Goal: Task Accomplishment & Management: Manage account settings

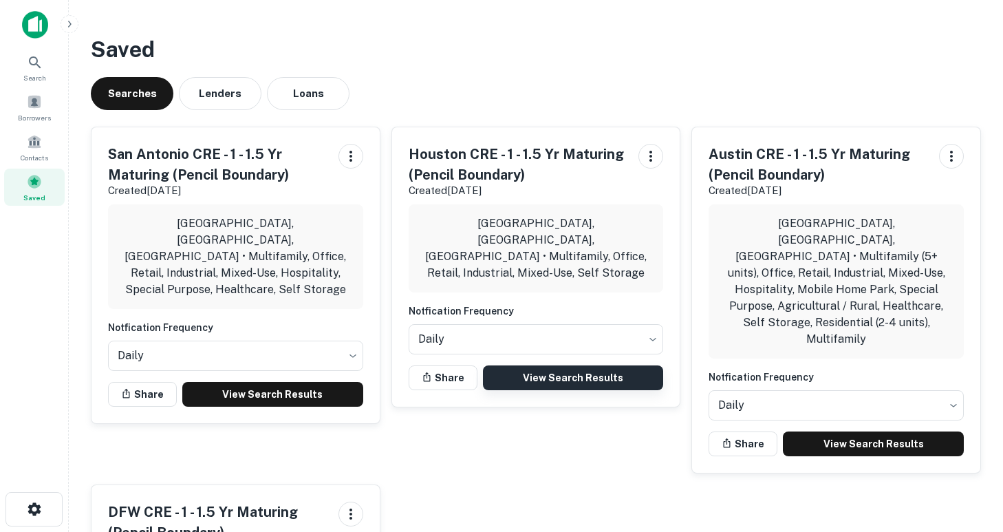
click at [547, 365] on link "View Search Results" at bounding box center [573, 377] width 181 height 25
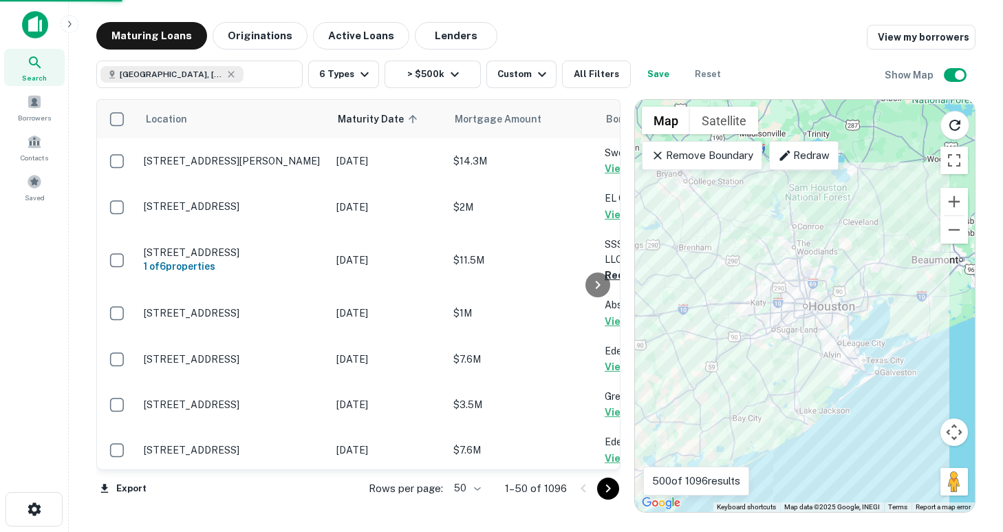
click at [476, 492] on body "Search Borrowers Contacts Saved Maturing Loans Originations Active Loans Lender…" at bounding box center [501, 266] width 1003 height 532
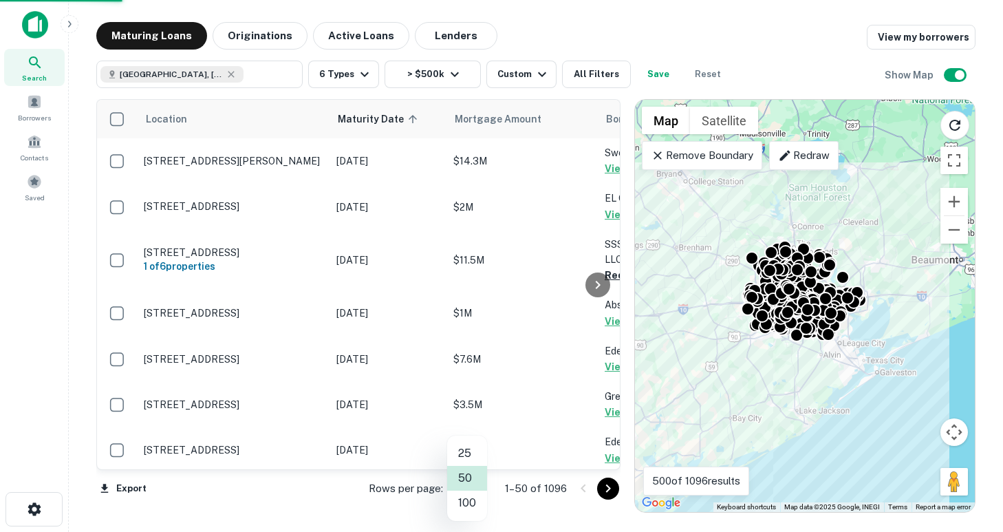
click at [474, 503] on li "100" at bounding box center [467, 502] width 40 height 25
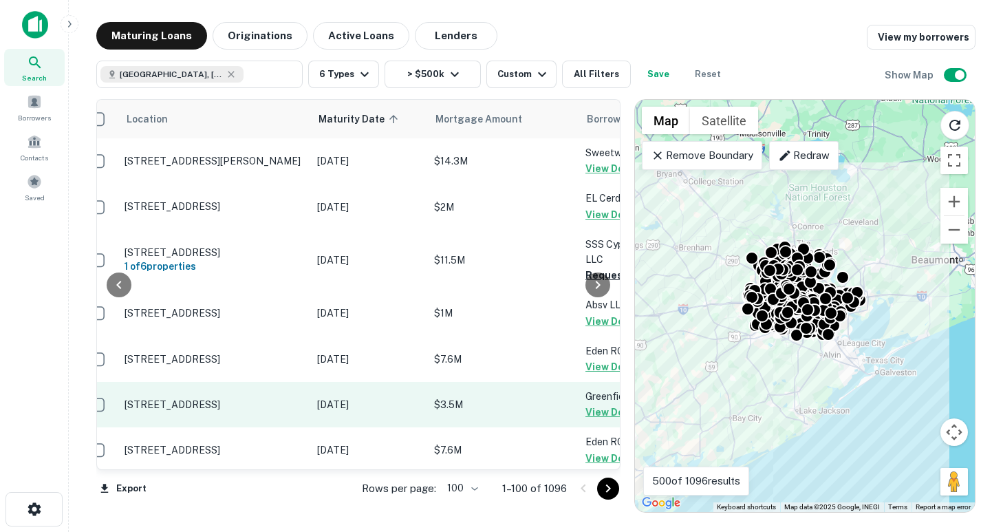
scroll to position [0, 190]
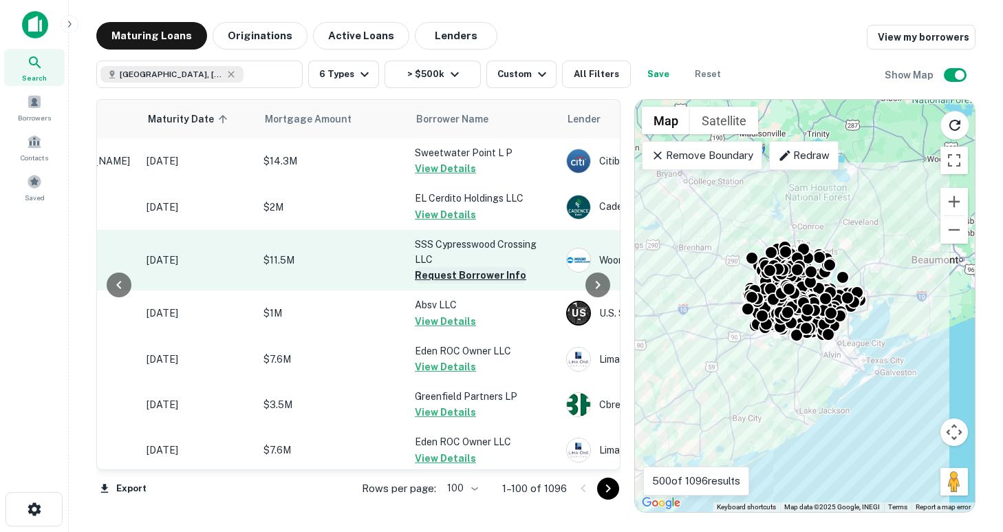
click at [472, 276] on button "Request Borrower Info" at bounding box center [470, 275] width 111 height 17
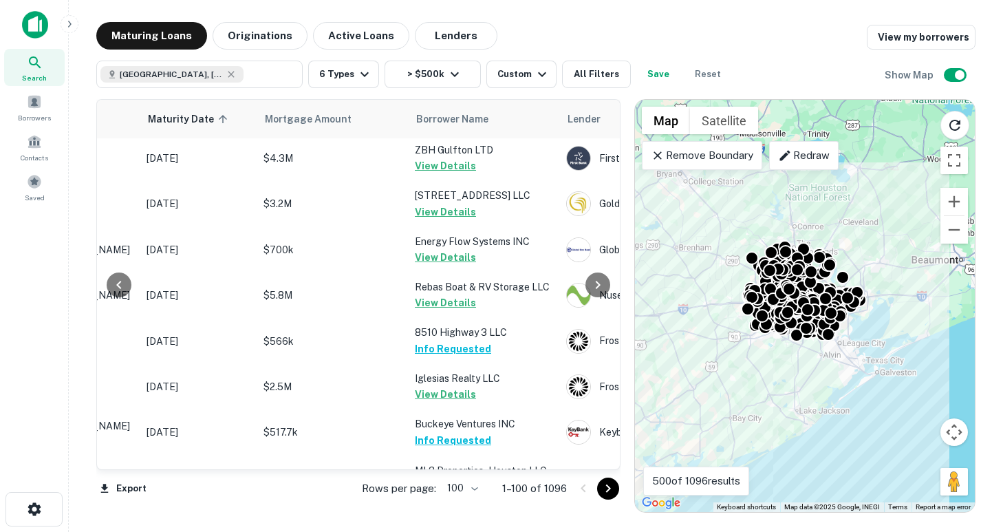
scroll to position [4477, 190]
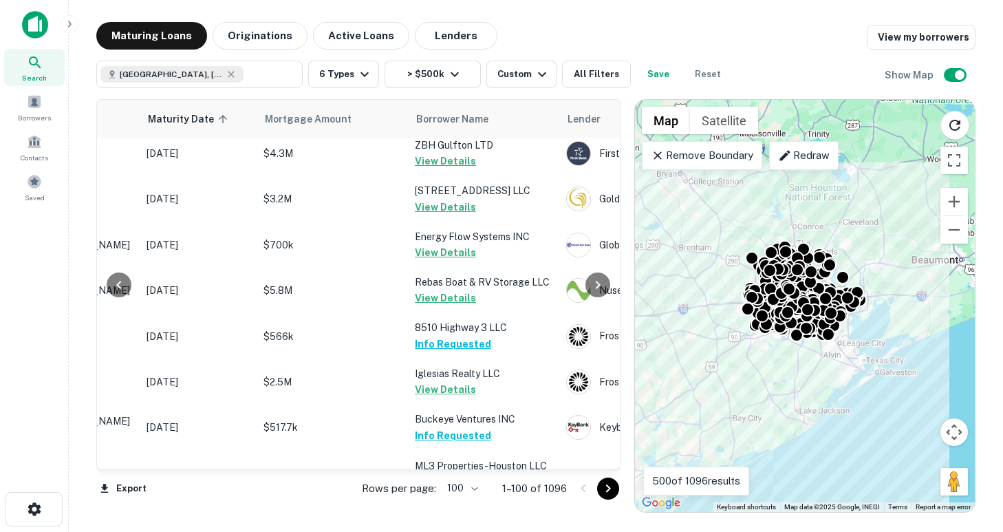
click at [612, 488] on icon "Go to next page" at bounding box center [608, 488] width 17 height 17
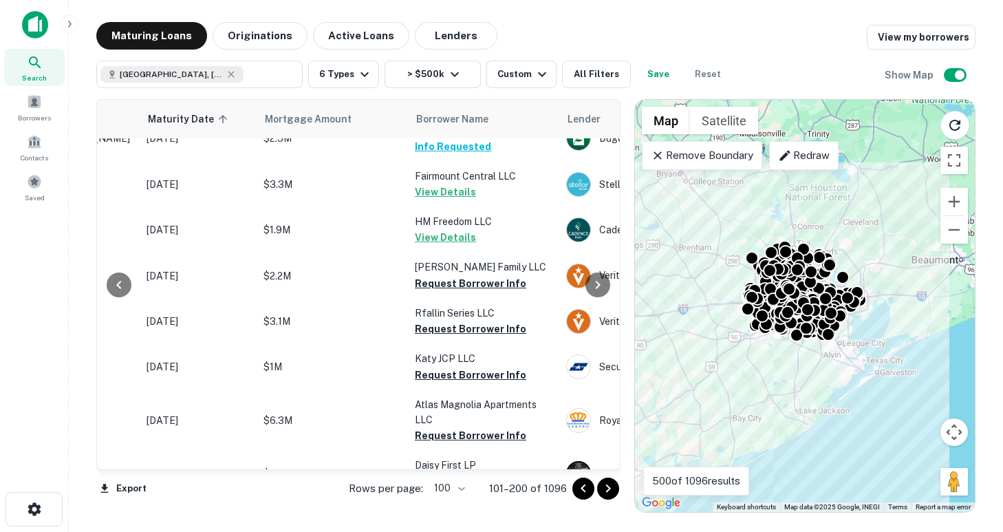
scroll to position [2532, 190]
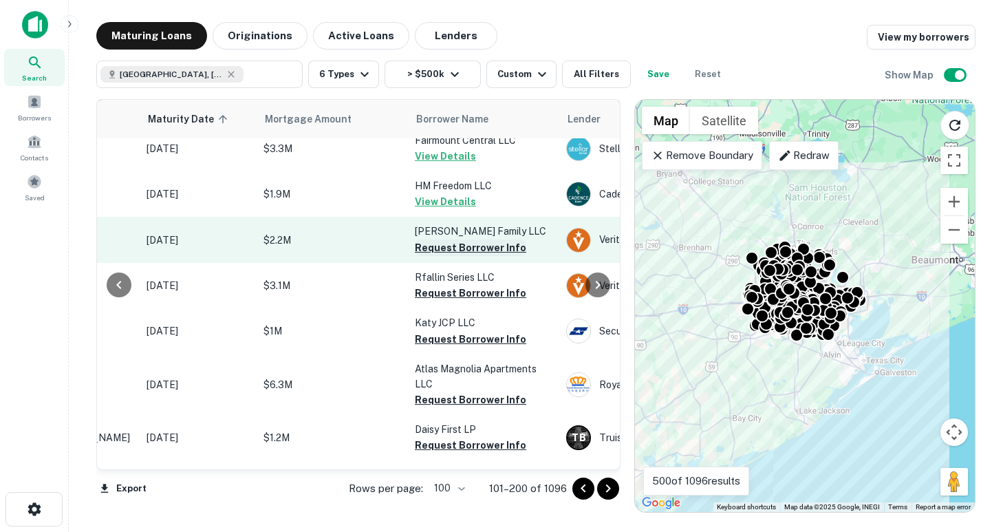
click at [443, 239] on button "Request Borrower Info" at bounding box center [470, 247] width 111 height 17
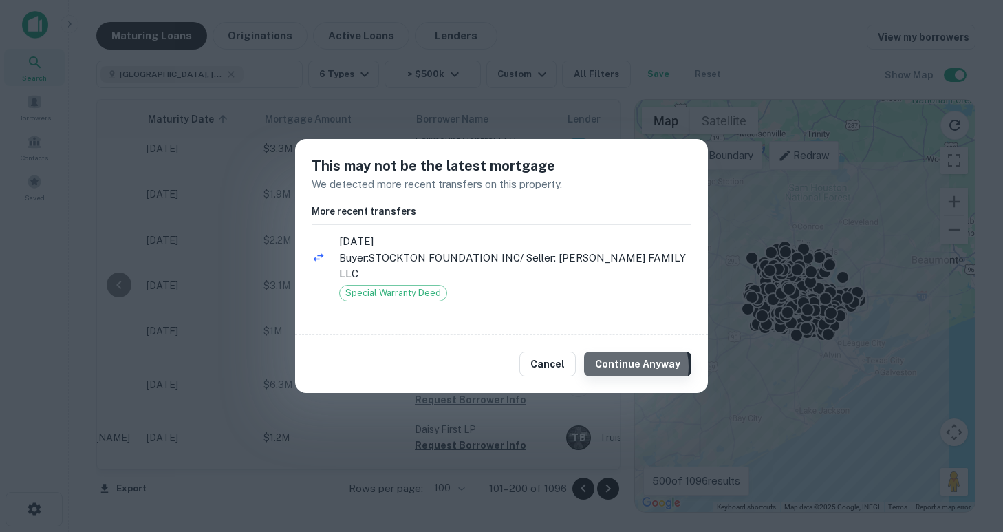
click at [624, 358] on button "Continue Anyway" at bounding box center [637, 363] width 107 height 25
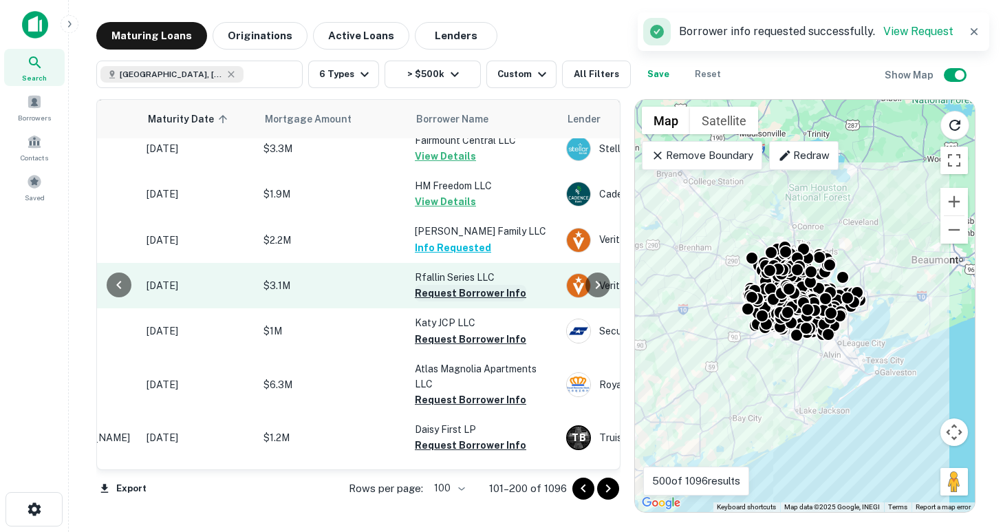
click at [457, 285] on button "Request Borrower Info" at bounding box center [470, 293] width 111 height 17
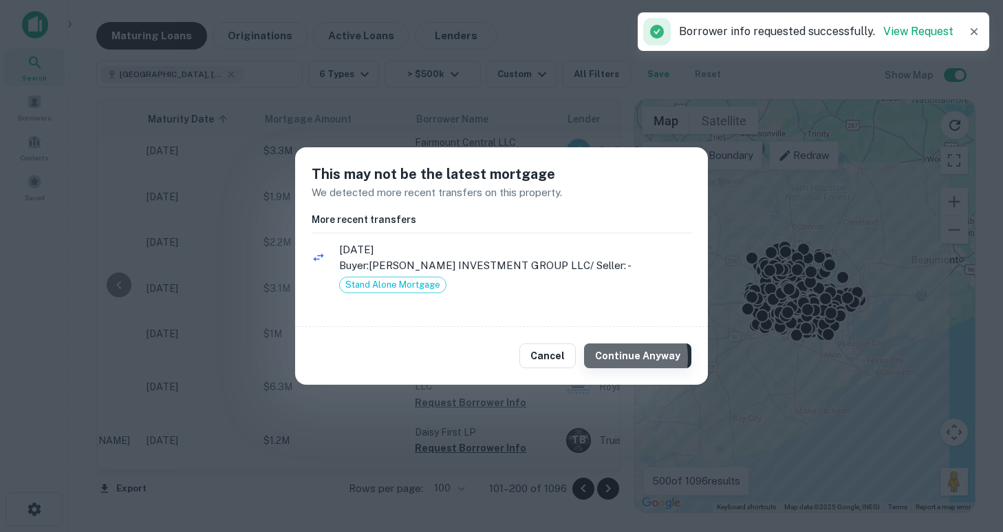
scroll to position [2534, 190]
click at [618, 358] on button "Continue Anyway" at bounding box center [637, 355] width 107 height 25
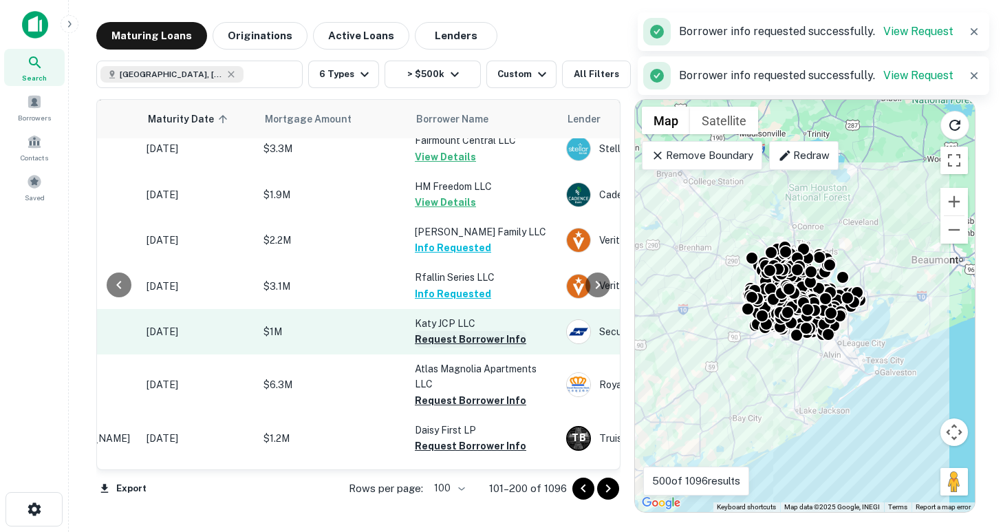
click at [445, 331] on button "Request Borrower Info" at bounding box center [470, 339] width 111 height 17
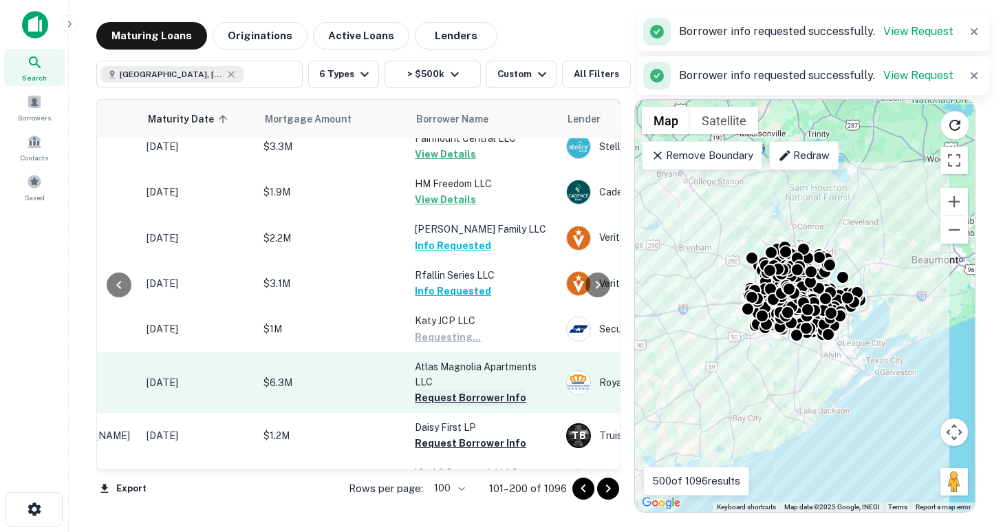
scroll to position [2532, 190]
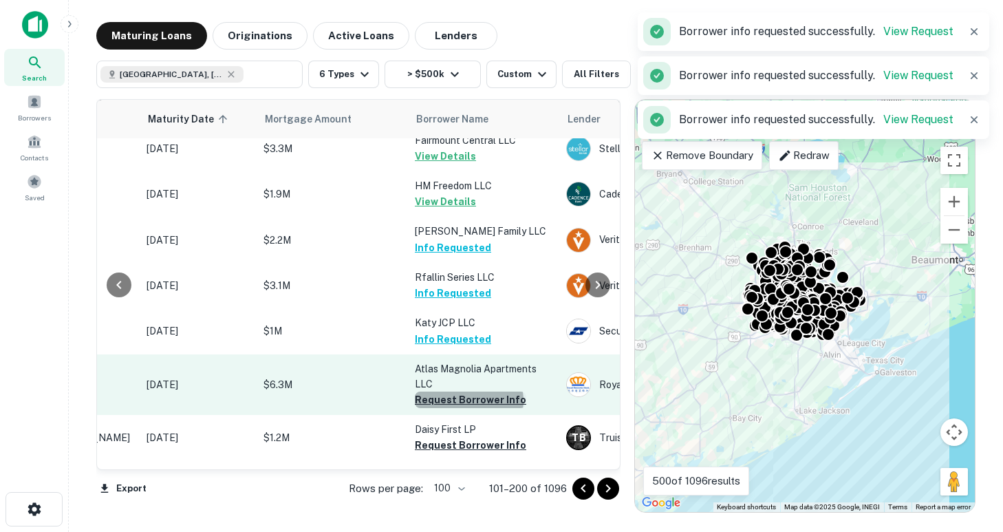
click at [468, 391] on button "Request Borrower Info" at bounding box center [470, 399] width 111 height 17
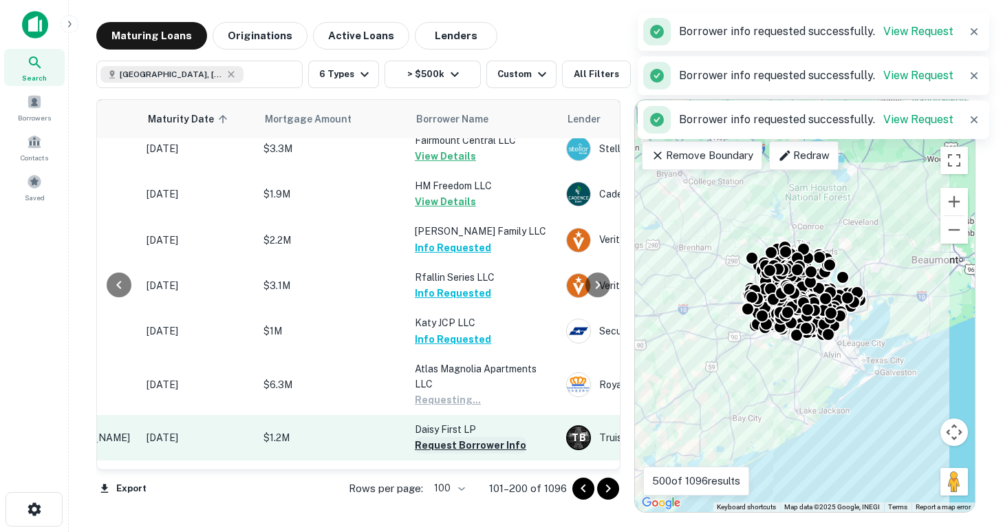
click at [461, 437] on button "Request Borrower Info" at bounding box center [470, 445] width 111 height 17
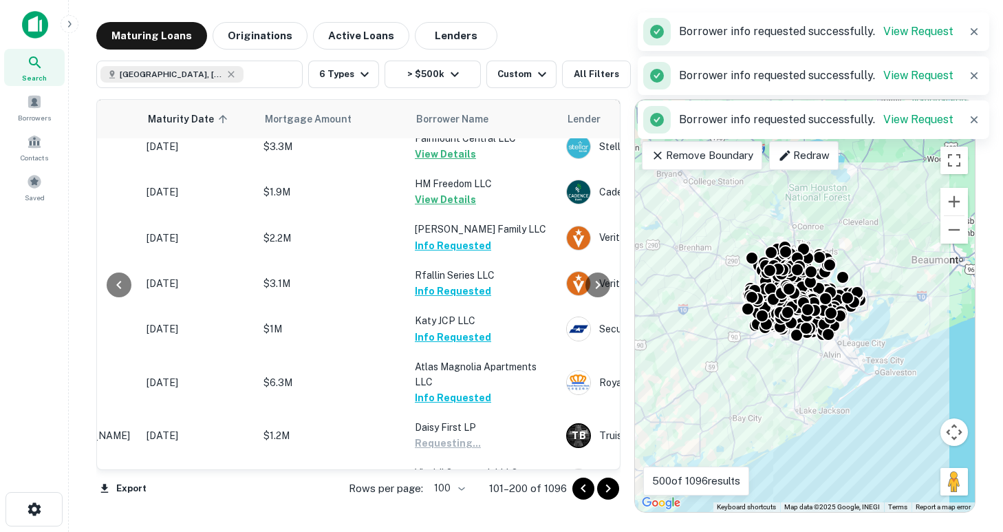
scroll to position [2737, 190]
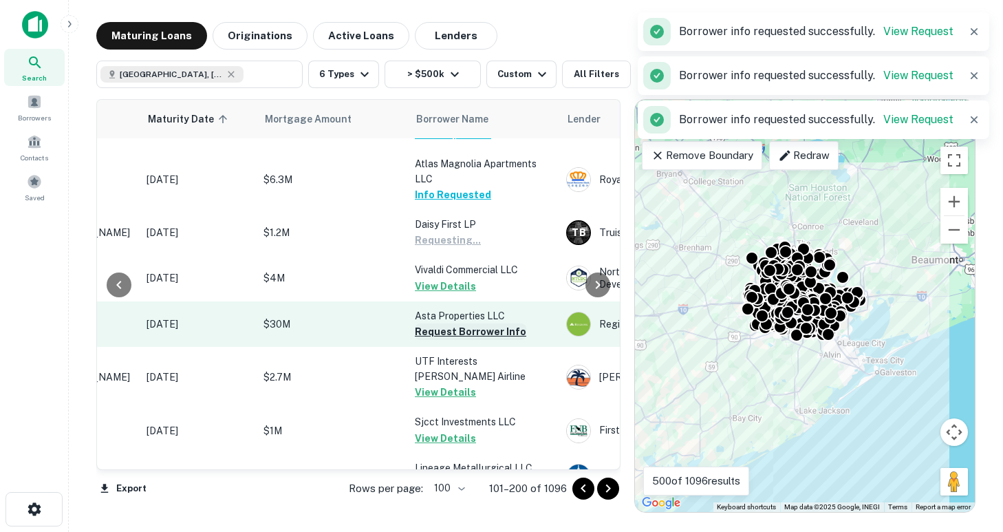
click at [448, 323] on button "Request Borrower Info" at bounding box center [470, 331] width 111 height 17
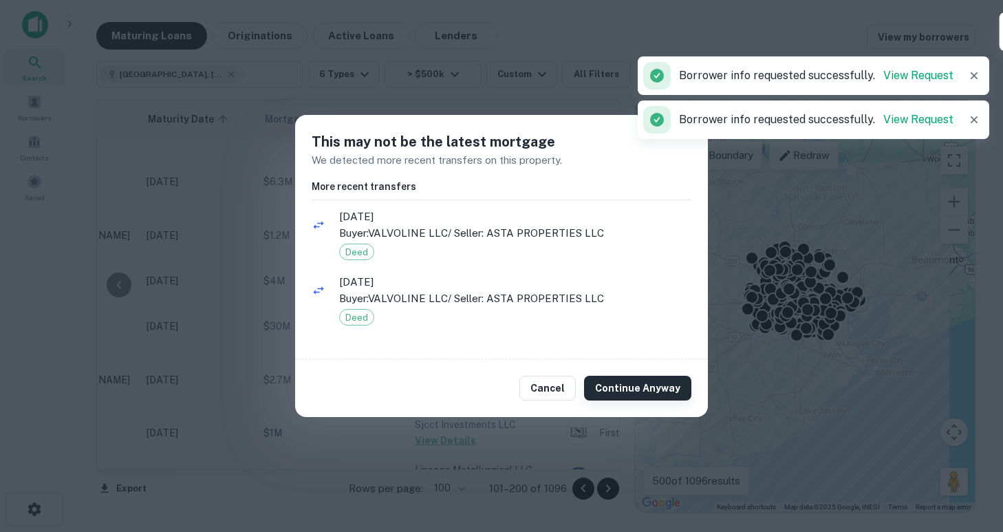
scroll to position [2739, 190]
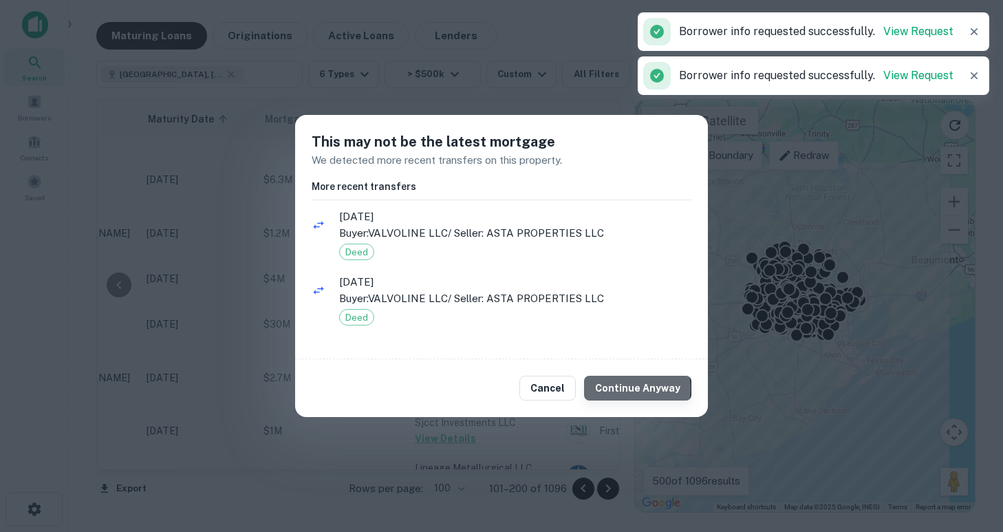
click at [642, 388] on button "Continue Anyway" at bounding box center [637, 387] width 107 height 25
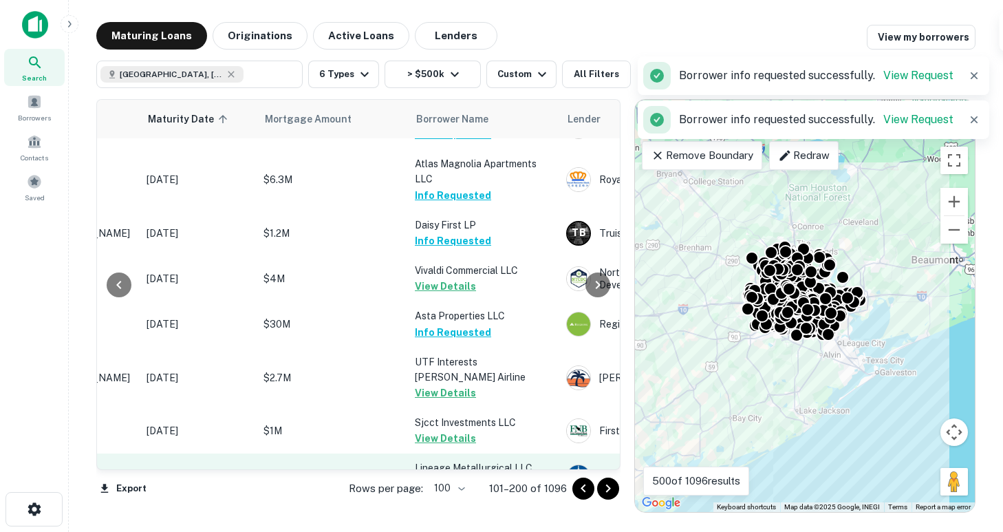
click at [459, 476] on button "Request Borrower Info" at bounding box center [470, 484] width 111 height 17
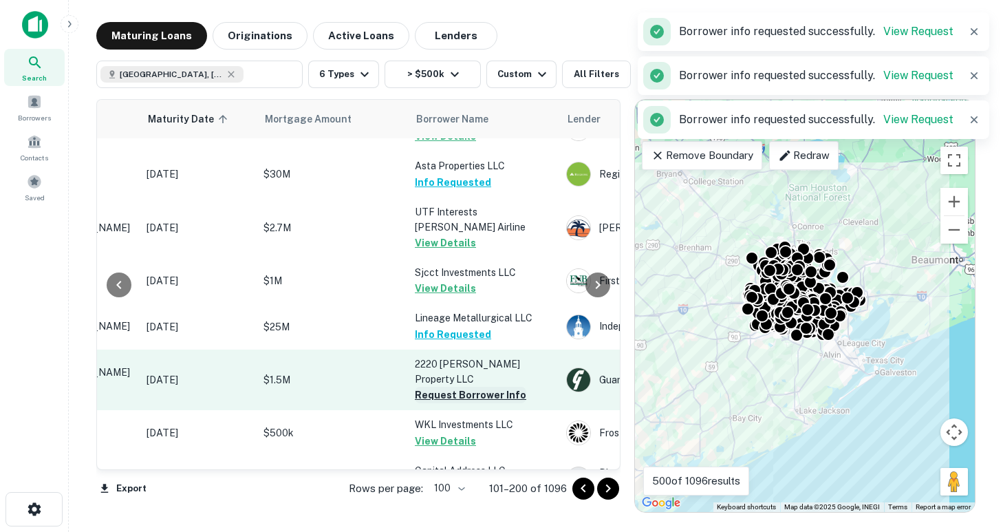
click at [449, 386] on button "Request Borrower Info" at bounding box center [470, 394] width 111 height 17
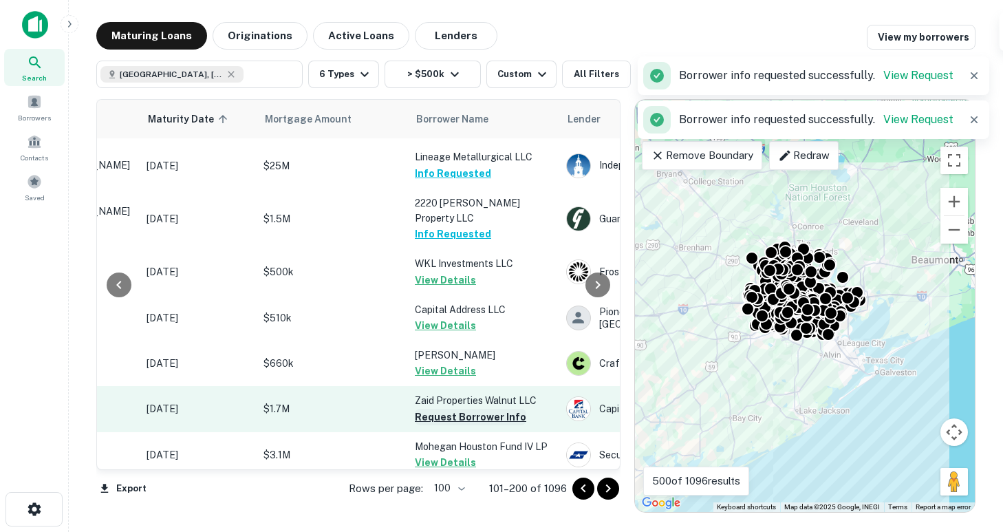
scroll to position [3074, 190]
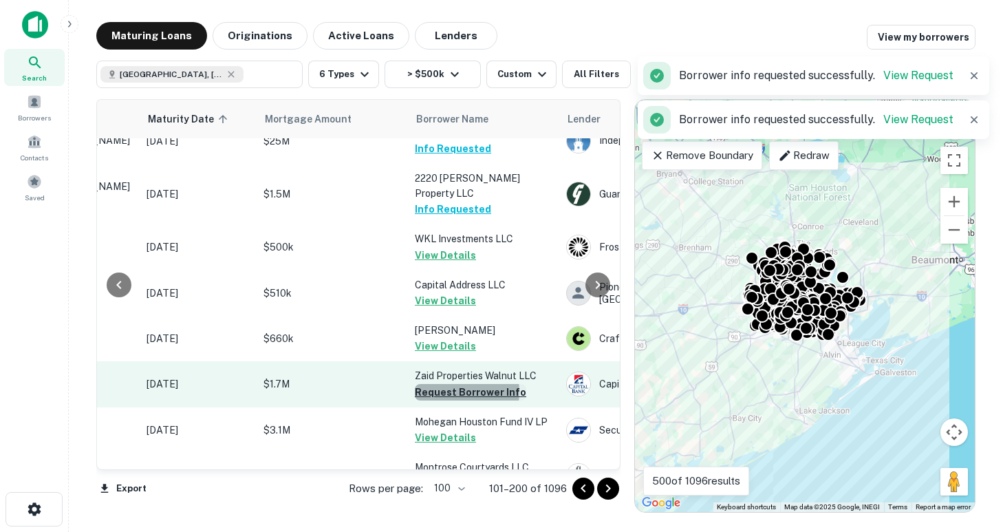
click at [451, 384] on button "Request Borrower Info" at bounding box center [470, 392] width 111 height 17
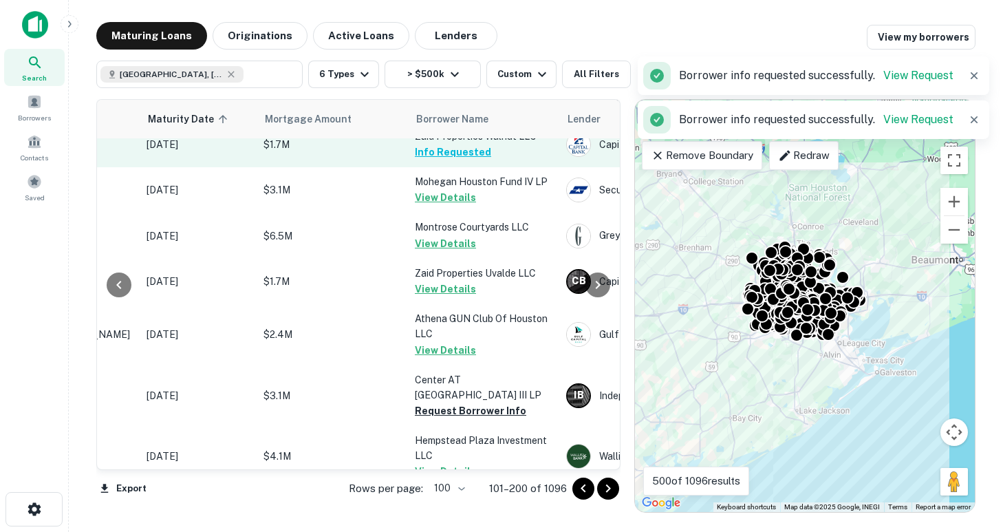
scroll to position [3313, 190]
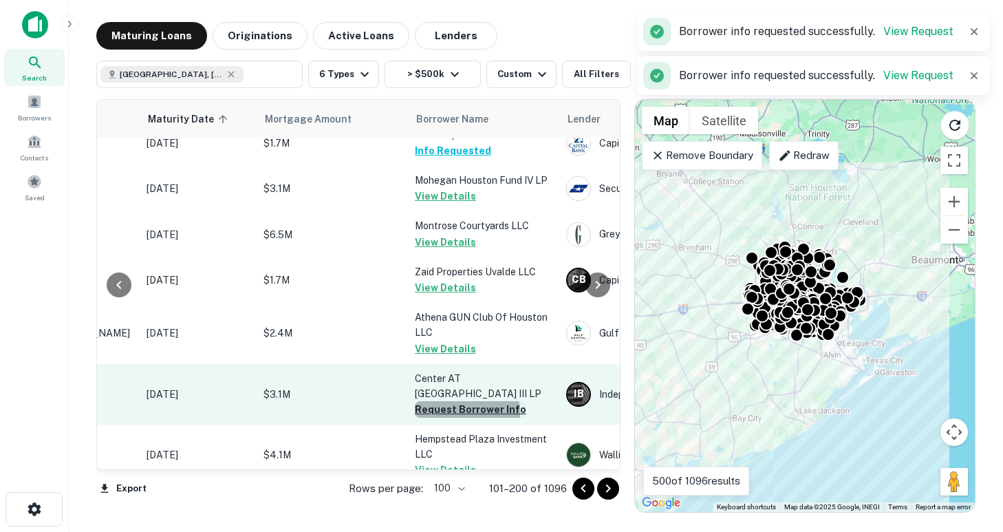
click at [456, 401] on button "Request Borrower Info" at bounding box center [470, 409] width 111 height 17
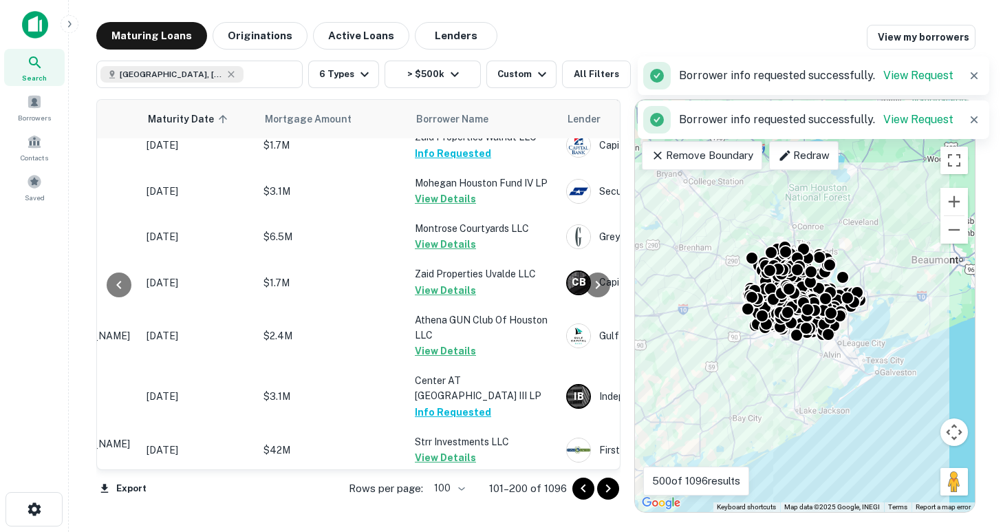
scroll to position [3460, 190]
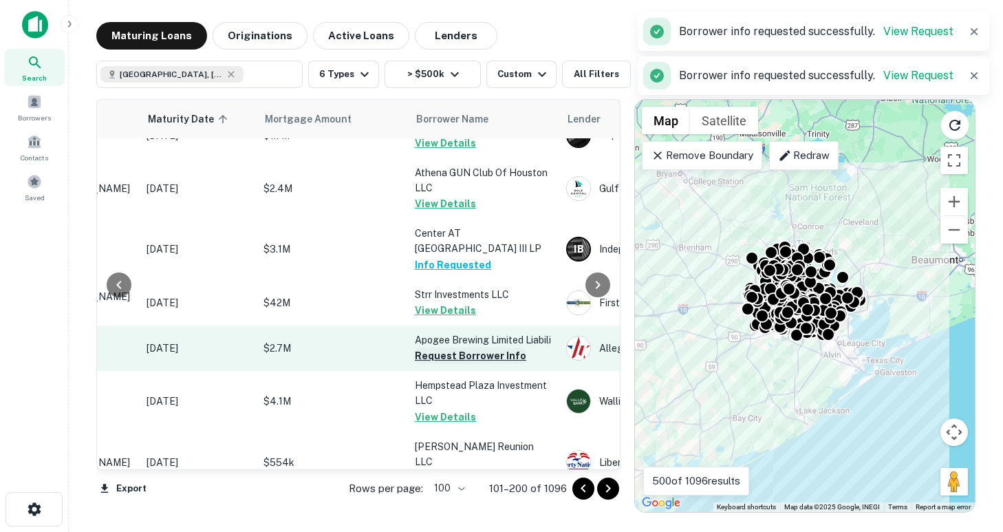
click at [452, 347] on button "Request Borrower Info" at bounding box center [470, 355] width 111 height 17
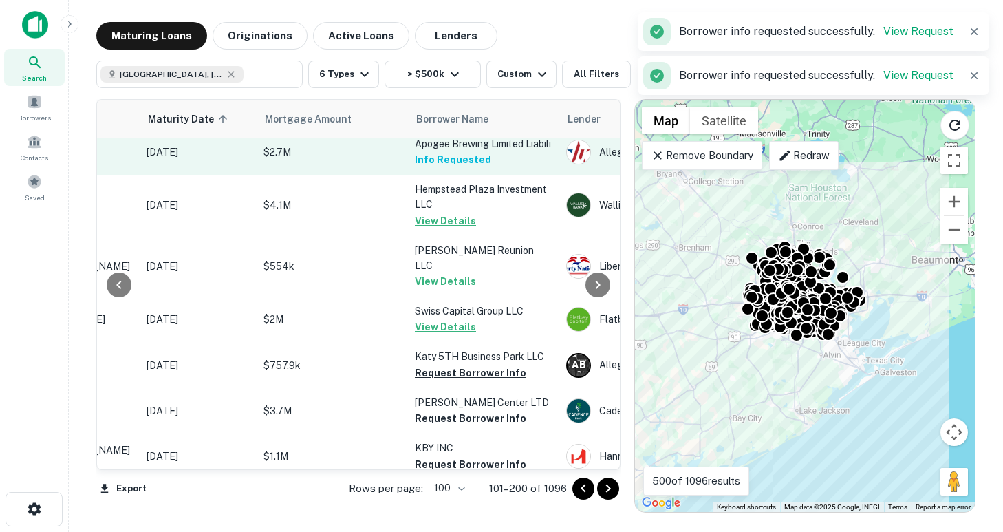
scroll to position [3658, 190]
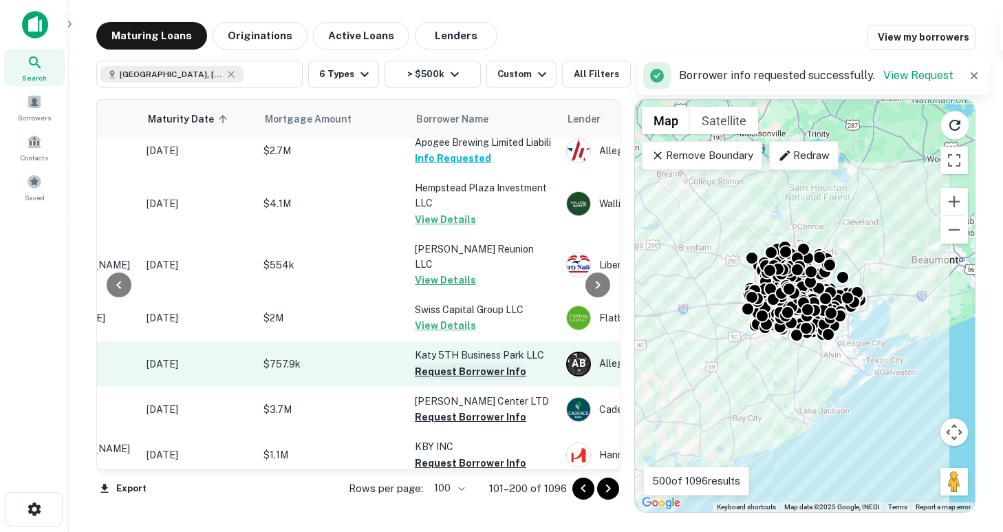
click at [455, 363] on button "Request Borrower Info" at bounding box center [470, 371] width 111 height 17
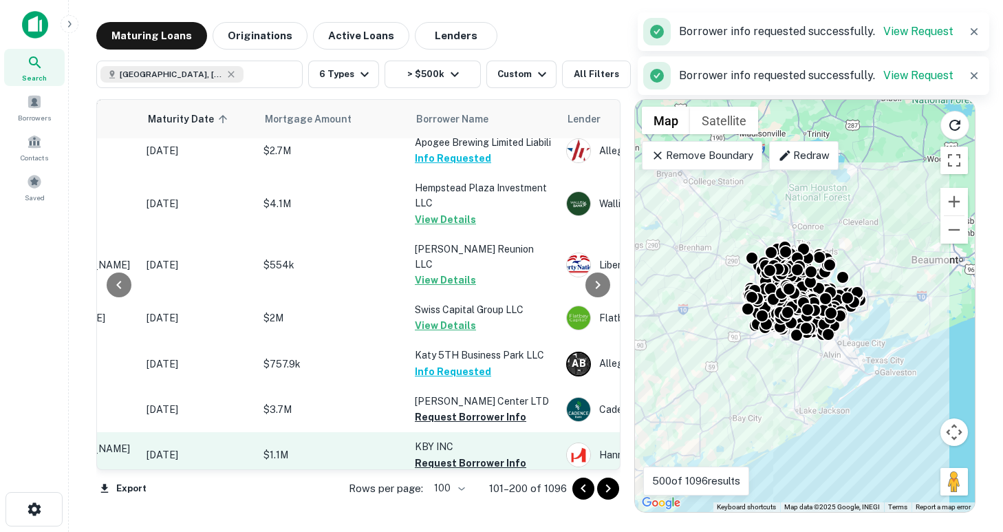
click at [455, 408] on button "Request Borrower Info" at bounding box center [470, 416] width 111 height 17
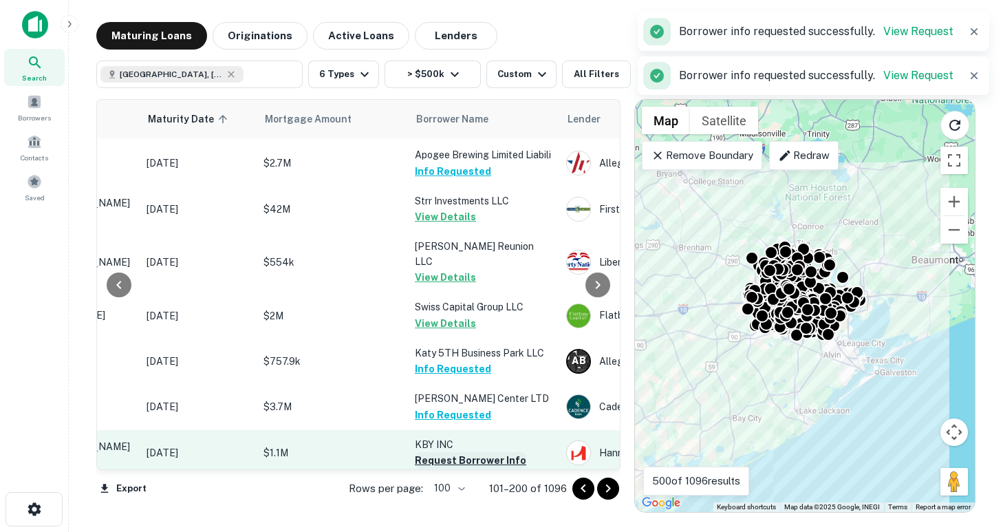
scroll to position [3670, 190]
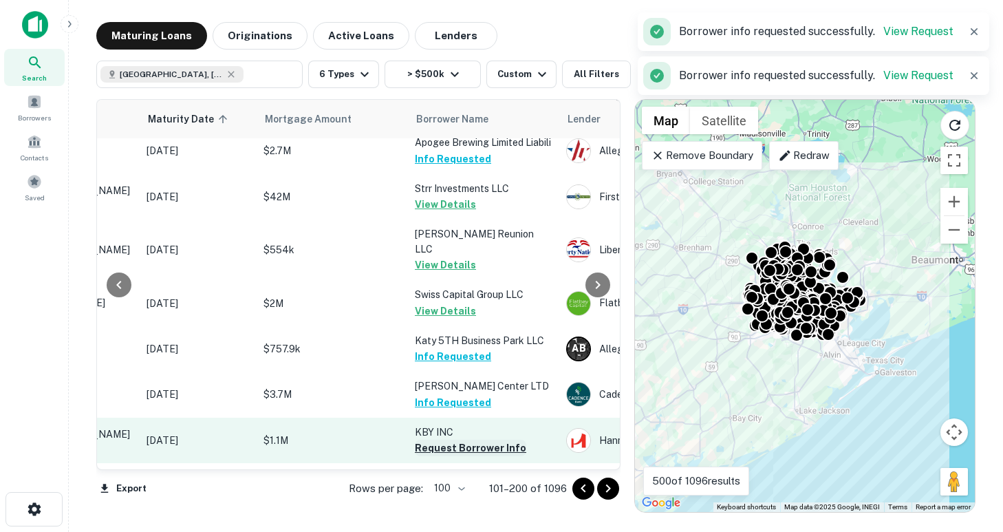
click at [450, 439] on button "Request Borrower Info" at bounding box center [470, 447] width 111 height 17
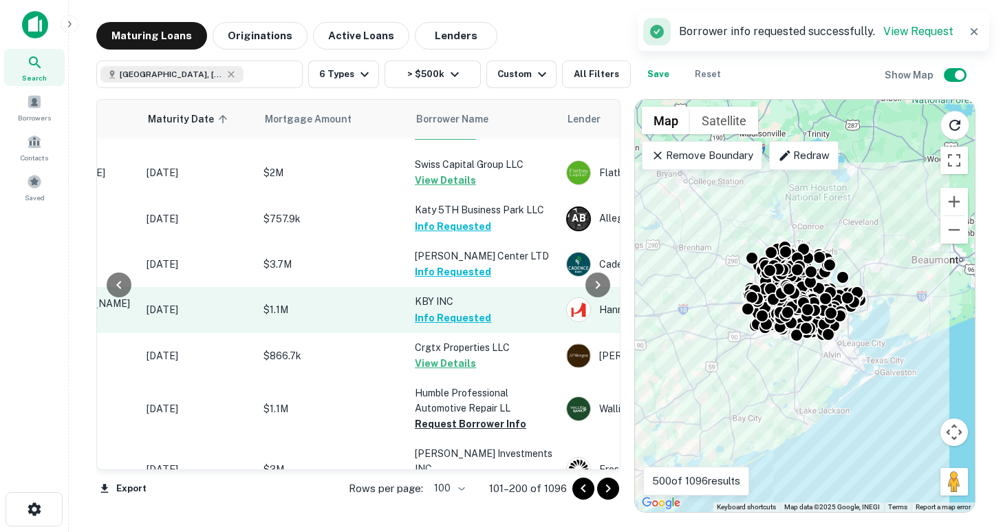
scroll to position [3803, 190]
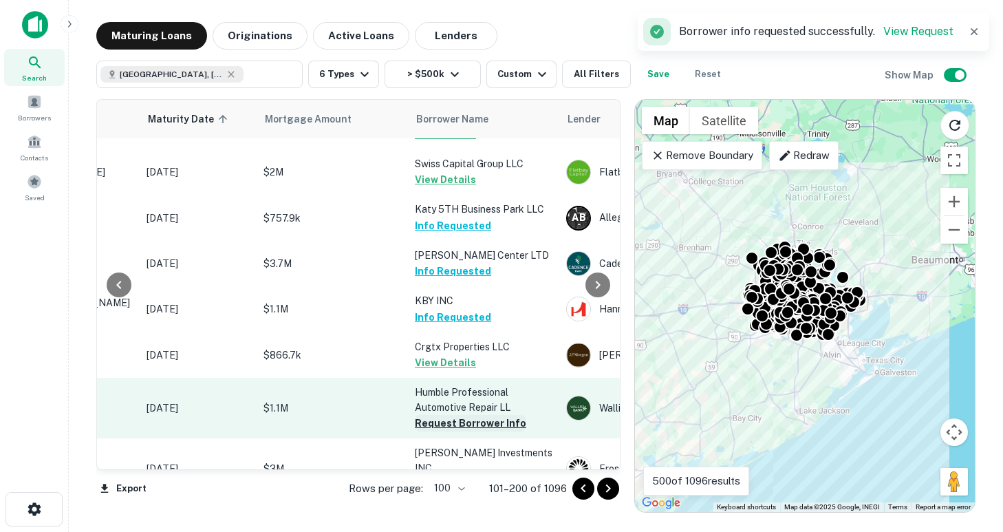
click at [455, 415] on button "Request Borrower Info" at bounding box center [470, 423] width 111 height 17
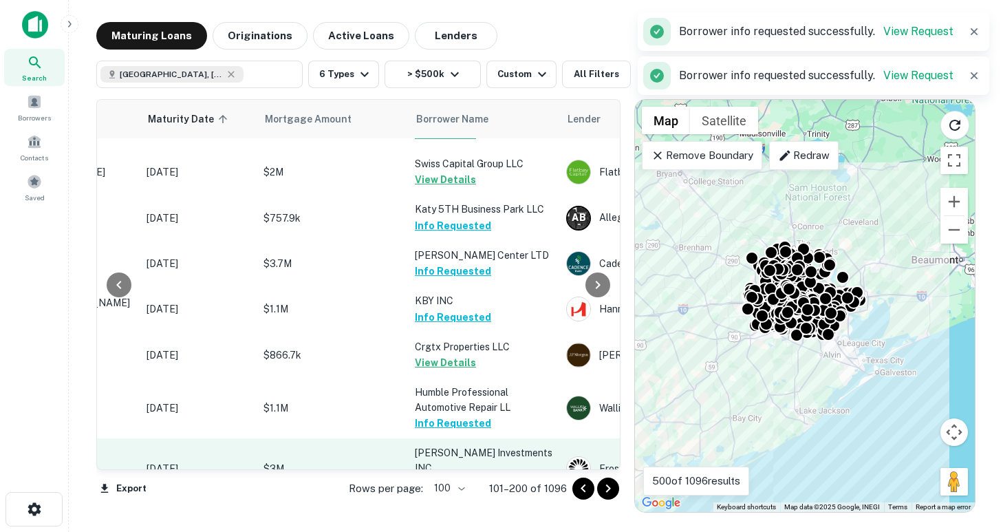
click at [465, 476] on button "Request Borrower Info" at bounding box center [470, 484] width 111 height 17
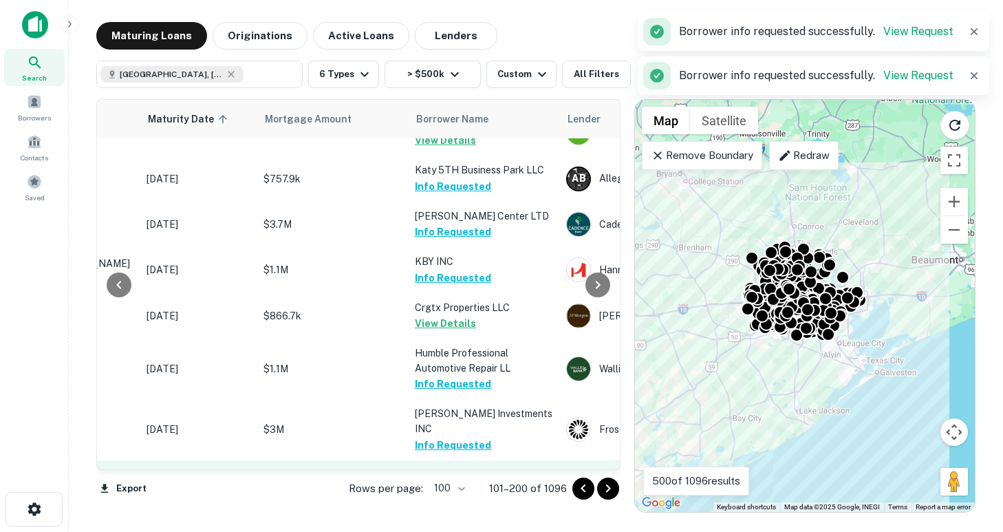
click at [464, 482] on button "Request Borrower Info" at bounding box center [470, 490] width 111 height 17
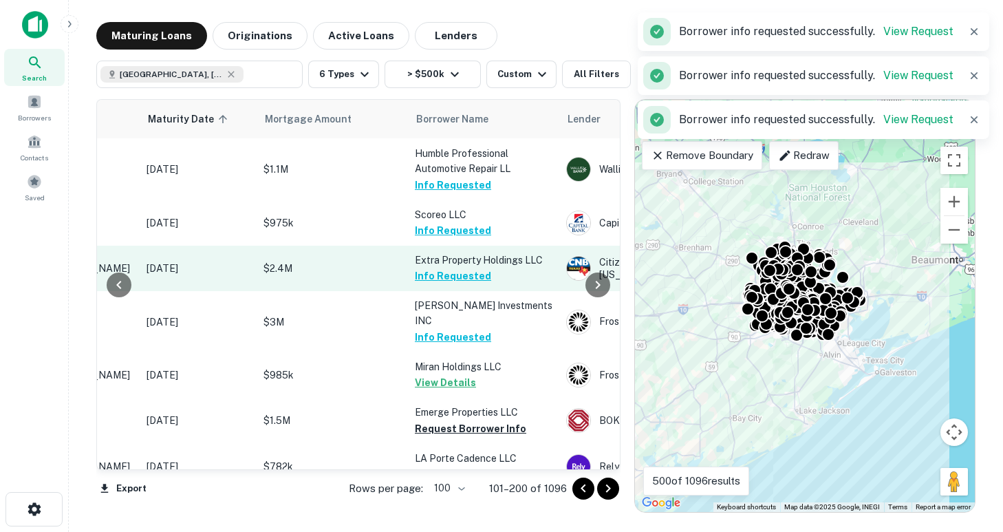
scroll to position [4040, 190]
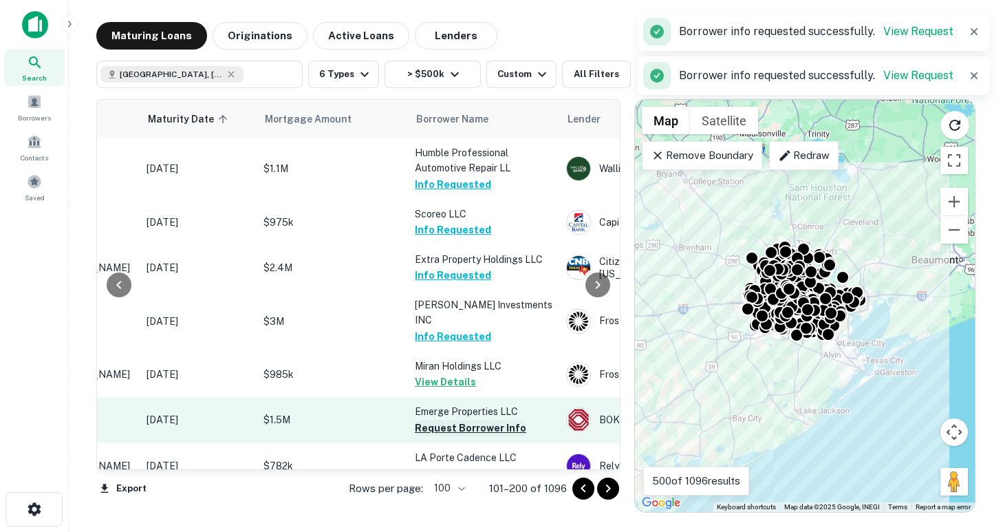
click at [460, 419] on button "Request Borrower Info" at bounding box center [470, 427] width 111 height 17
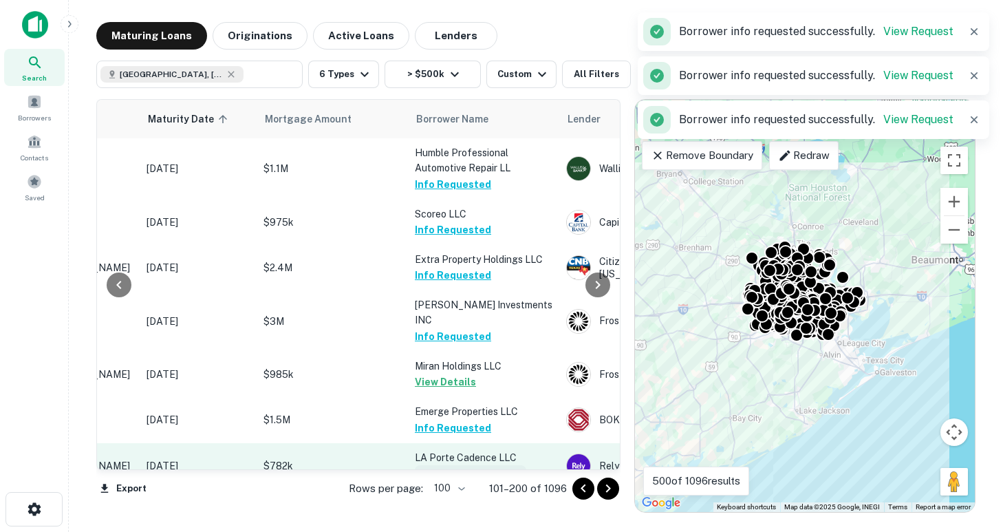
click at [470, 465] on button "Request Borrower Info" at bounding box center [470, 473] width 111 height 17
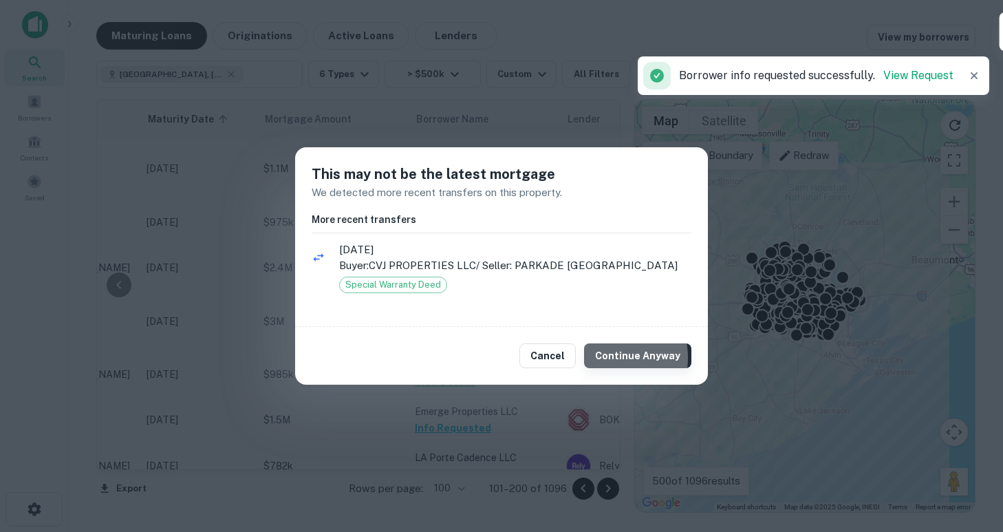
click at [606, 358] on button "Continue Anyway" at bounding box center [637, 355] width 107 height 25
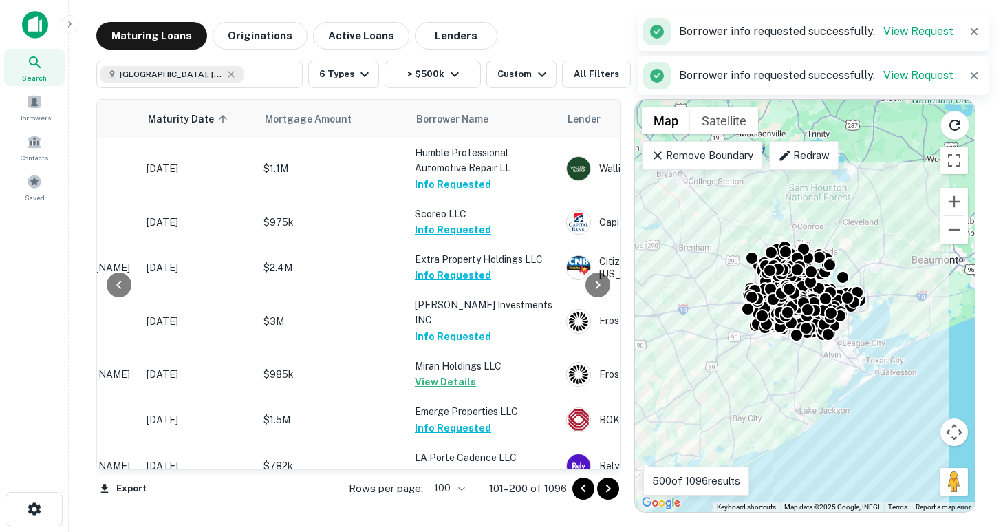
click at [474, 510] on button "Request Borrower Info" at bounding box center [470, 518] width 111 height 17
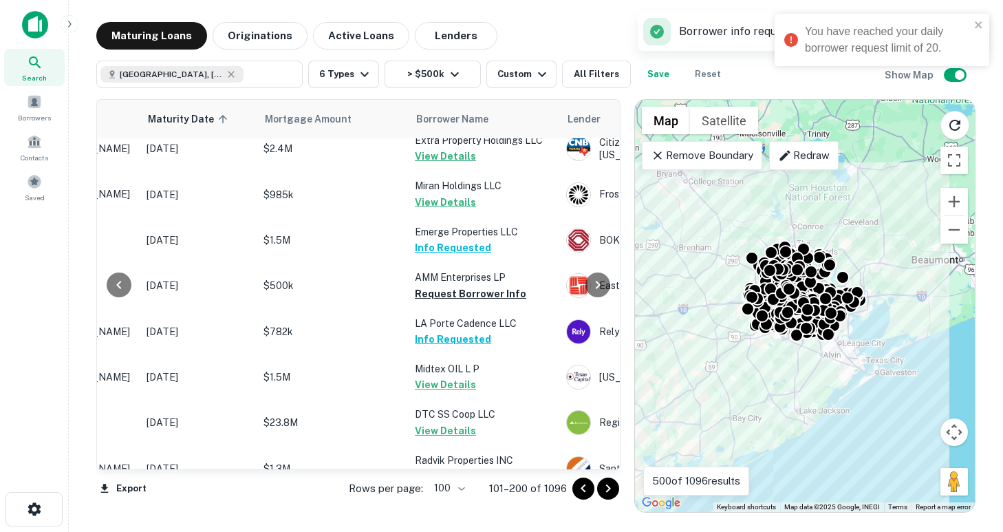
scroll to position [4221, 190]
